Goal: Find specific page/section: Find specific page/section

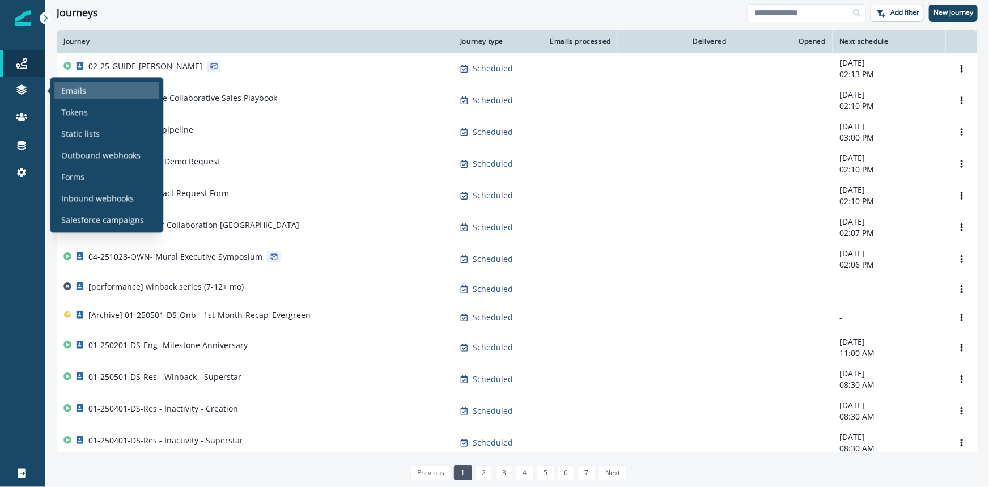
click at [75, 94] on p "Emails" at bounding box center [73, 90] width 25 height 12
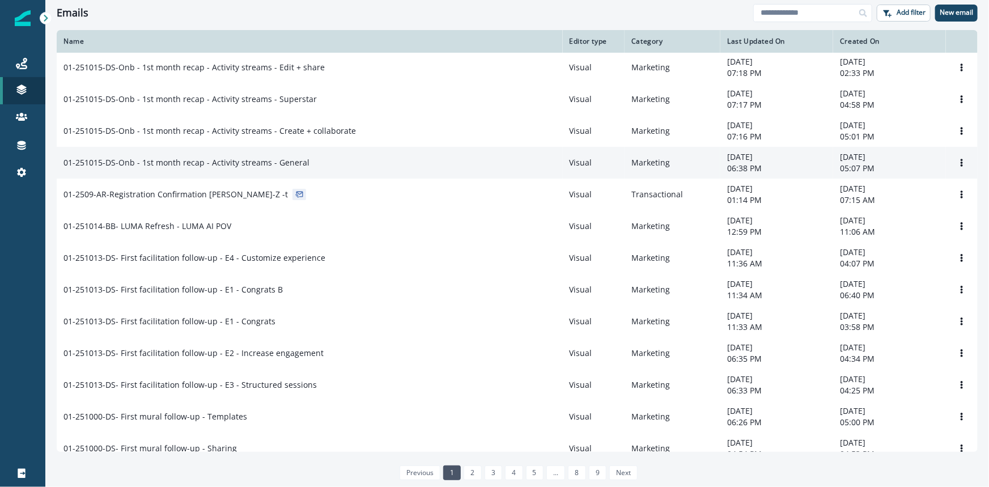
scroll to position [103, 0]
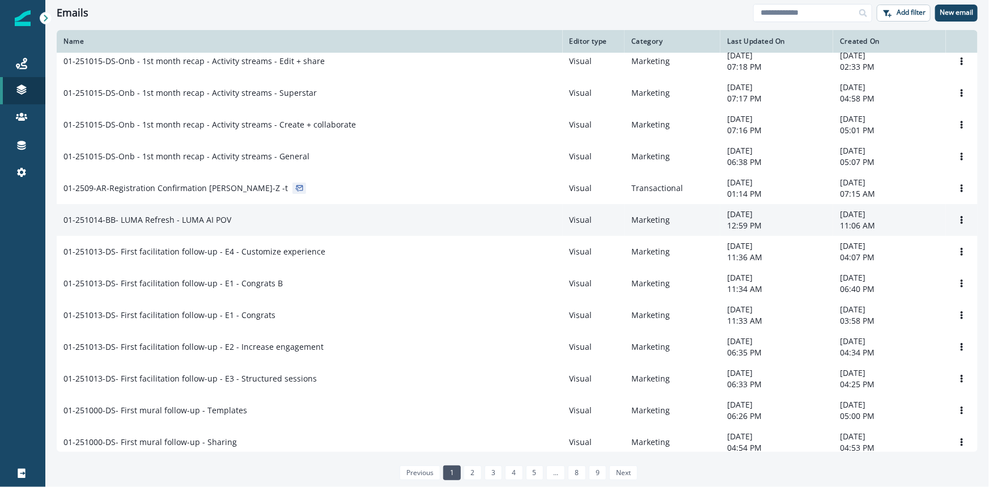
click at [179, 221] on p "01-251014-BB- LUMA Refresh - LUMA AI POV" at bounding box center [147, 219] width 168 height 11
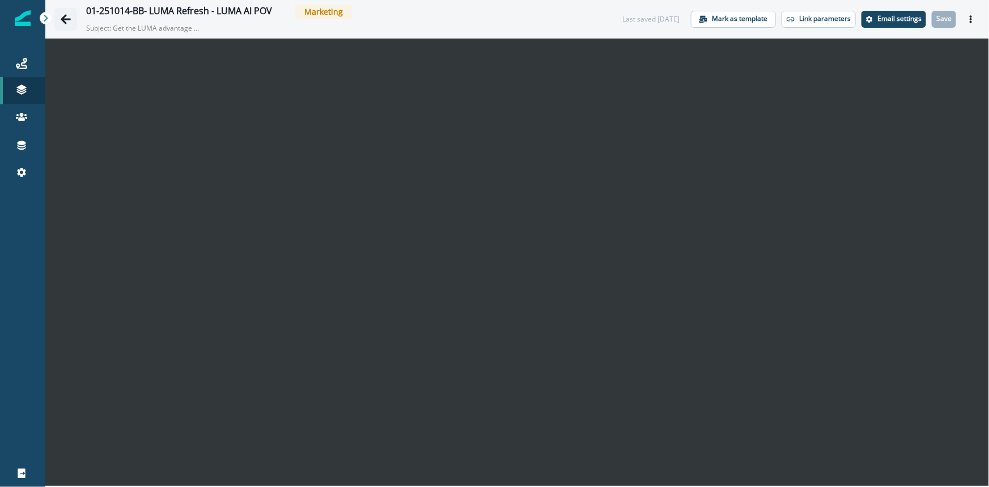
click at [69, 19] on icon "Go back" at bounding box center [66, 19] width 10 height 10
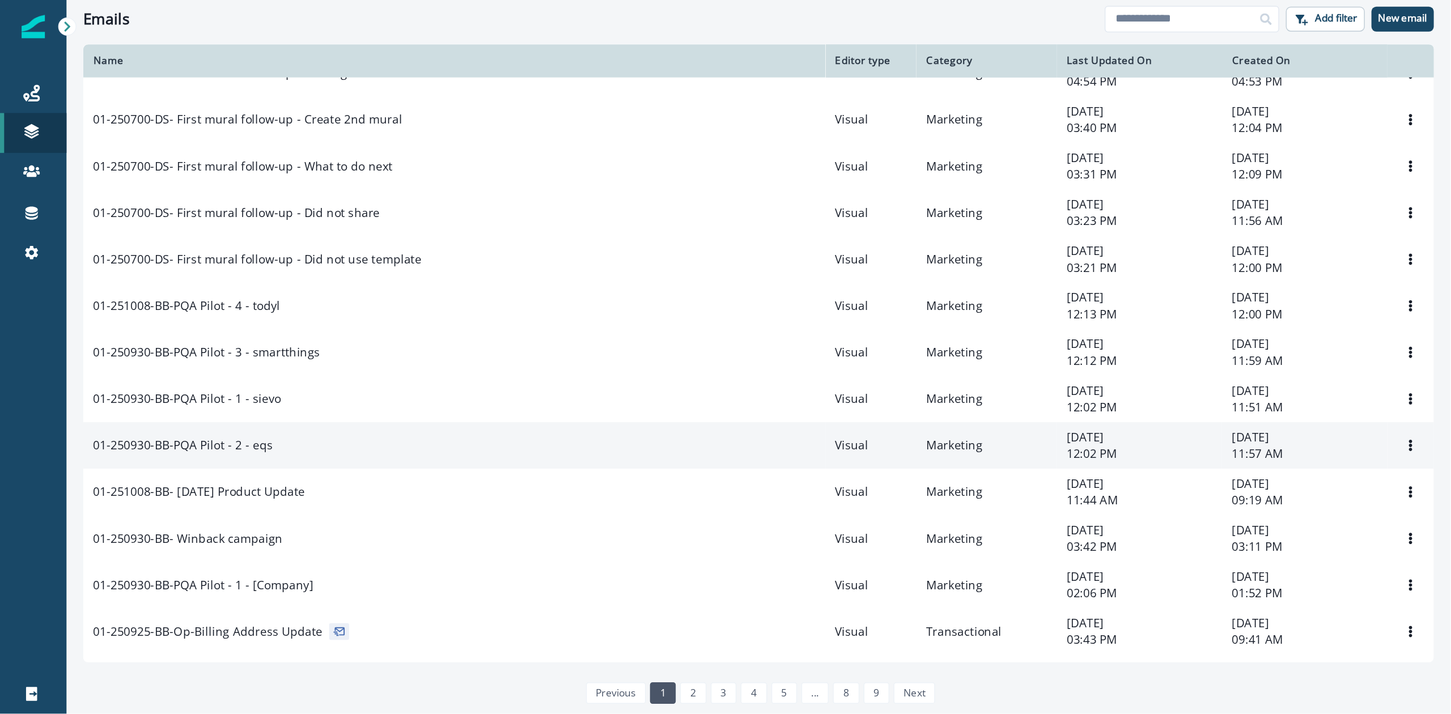
scroll to position [515, 0]
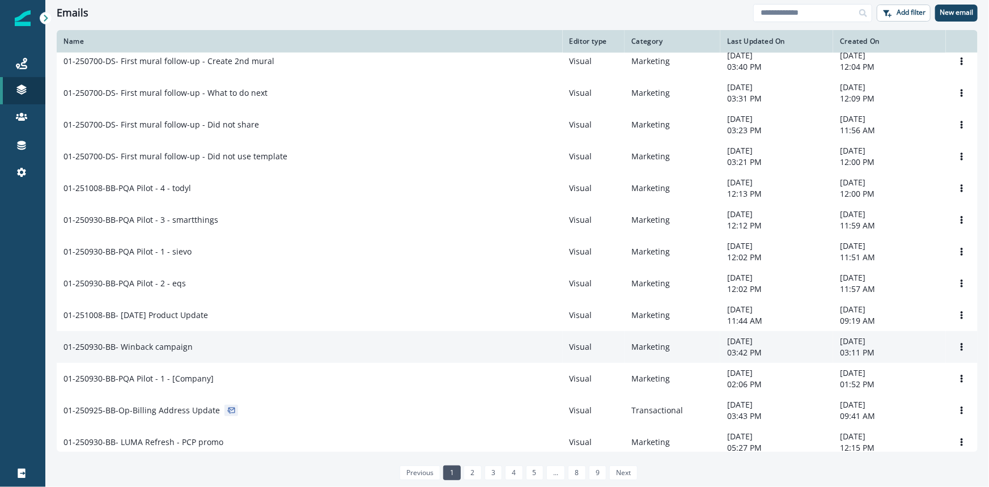
click at [151, 353] on p "01-250930-BB- Winback campaign" at bounding box center [127, 346] width 129 height 11
